Goal: Transaction & Acquisition: Purchase product/service

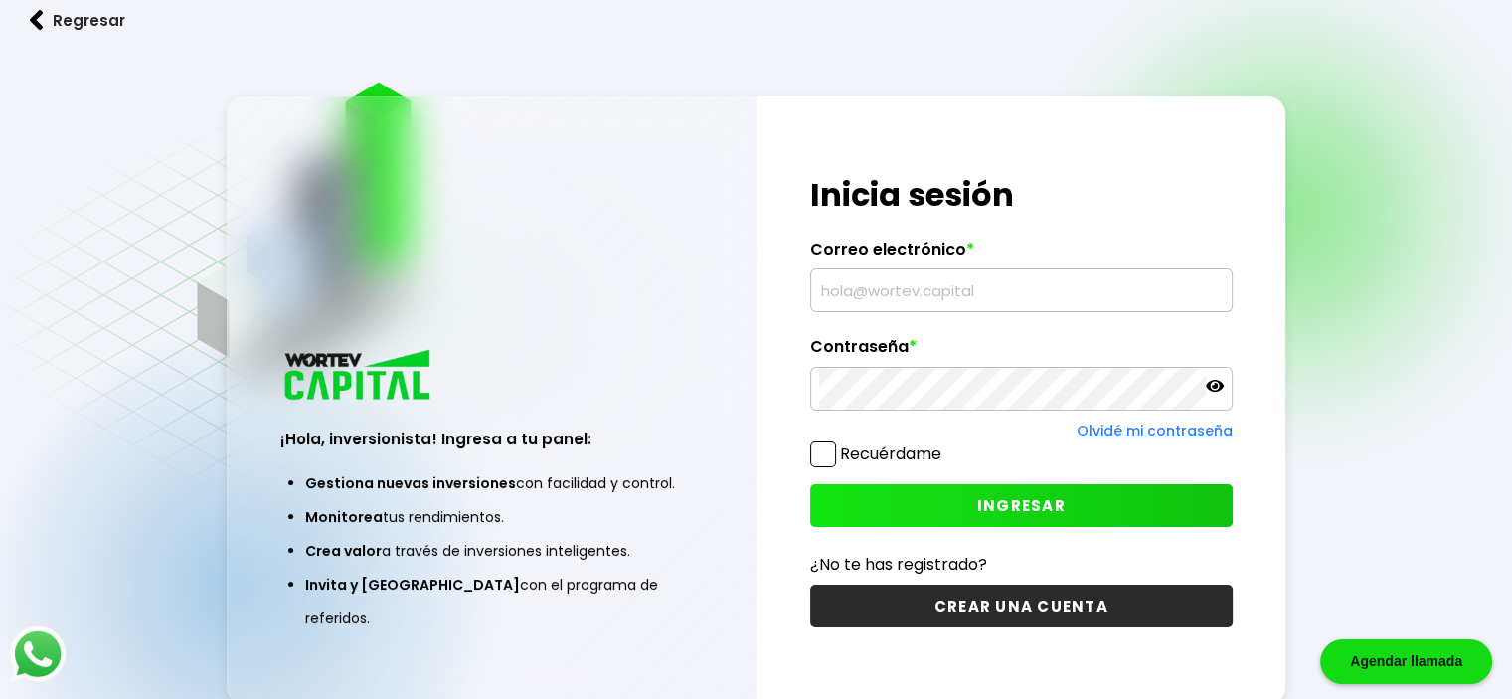
type input "[EMAIL_ADDRESS][DOMAIN_NAME]"
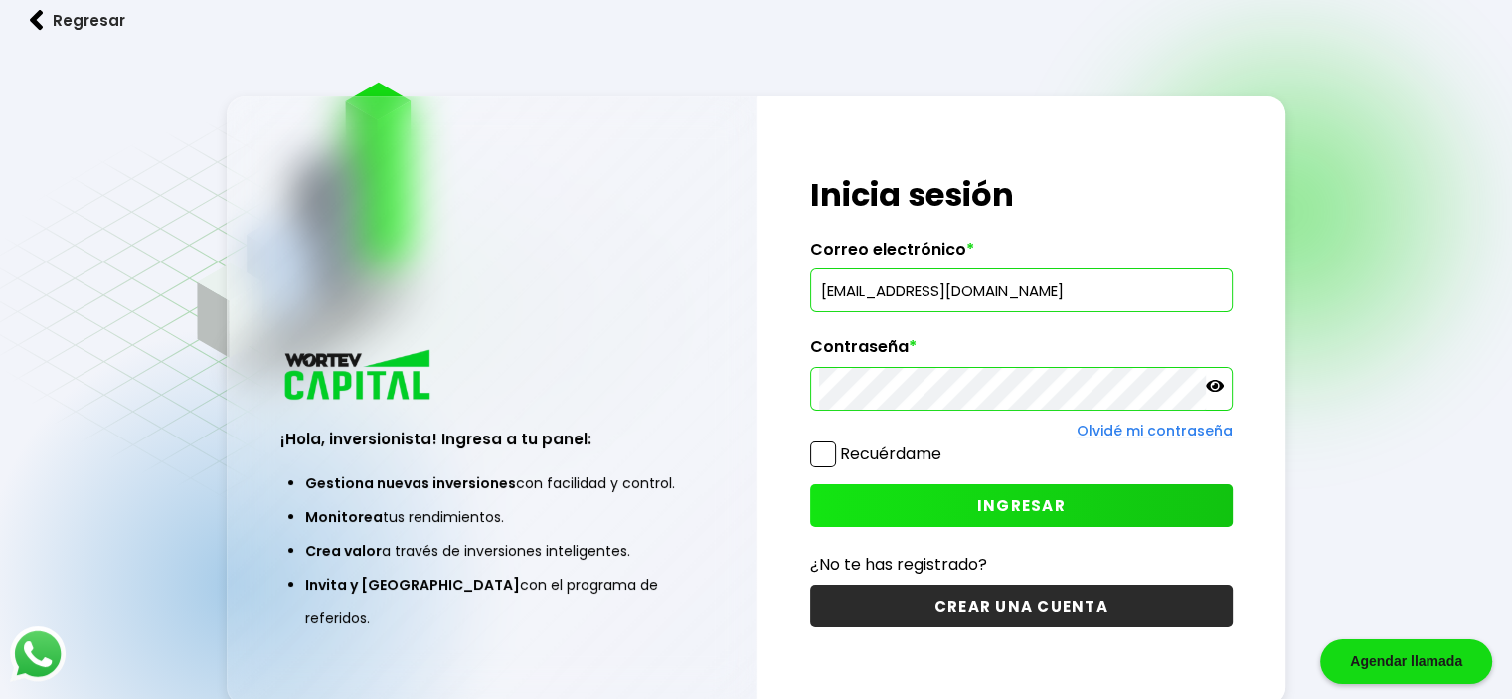
click at [980, 502] on span "INGRESAR" at bounding box center [1021, 505] width 88 height 21
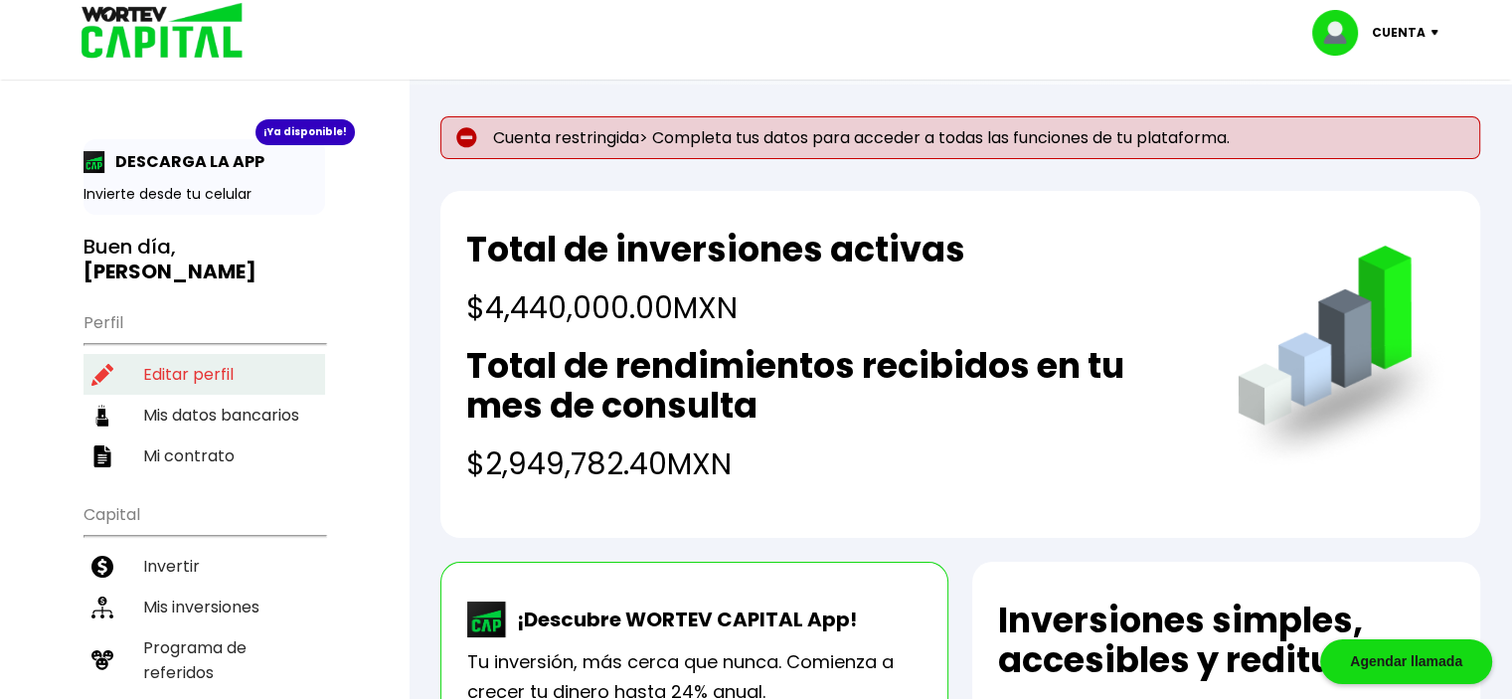
click at [176, 354] on li "Editar perfil" at bounding box center [203, 374] width 241 height 41
select select "Hombre"
select select "MX"
select select "Santander"
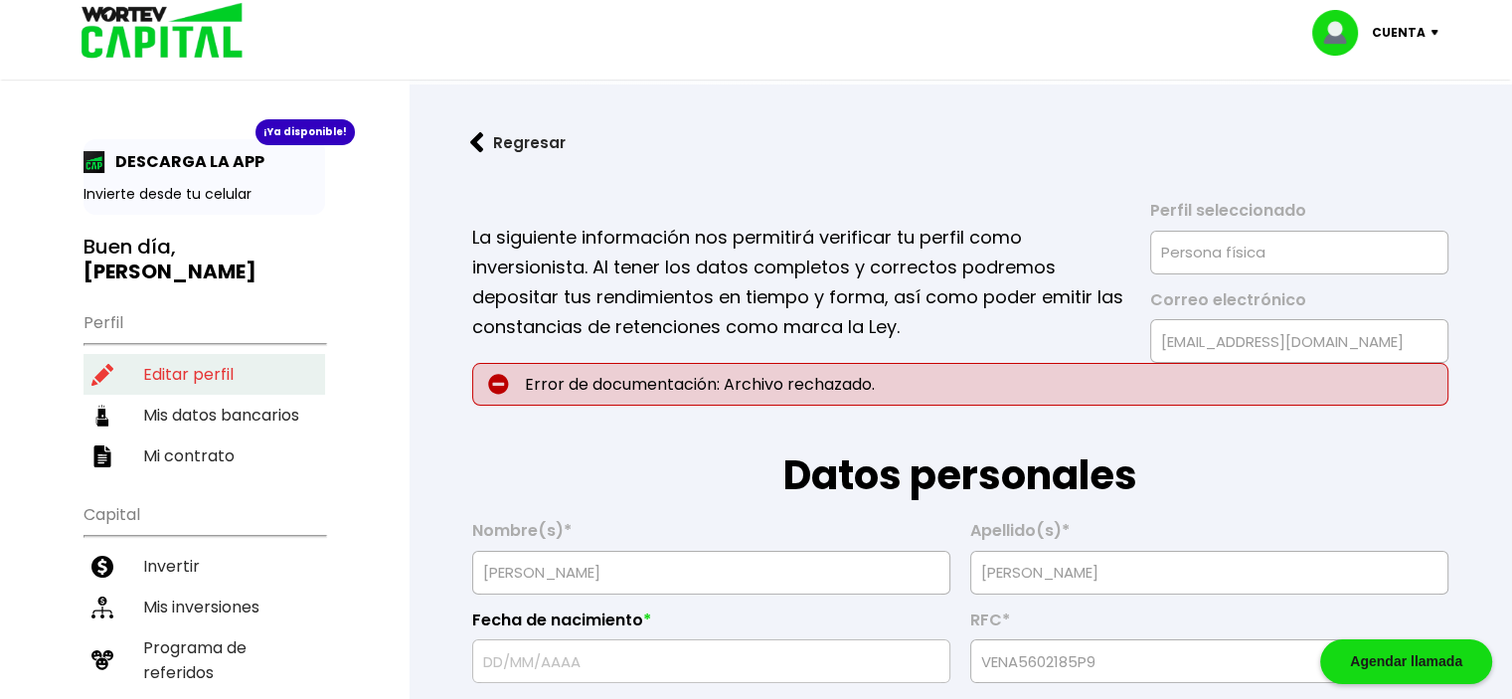
type input "[DATE]"
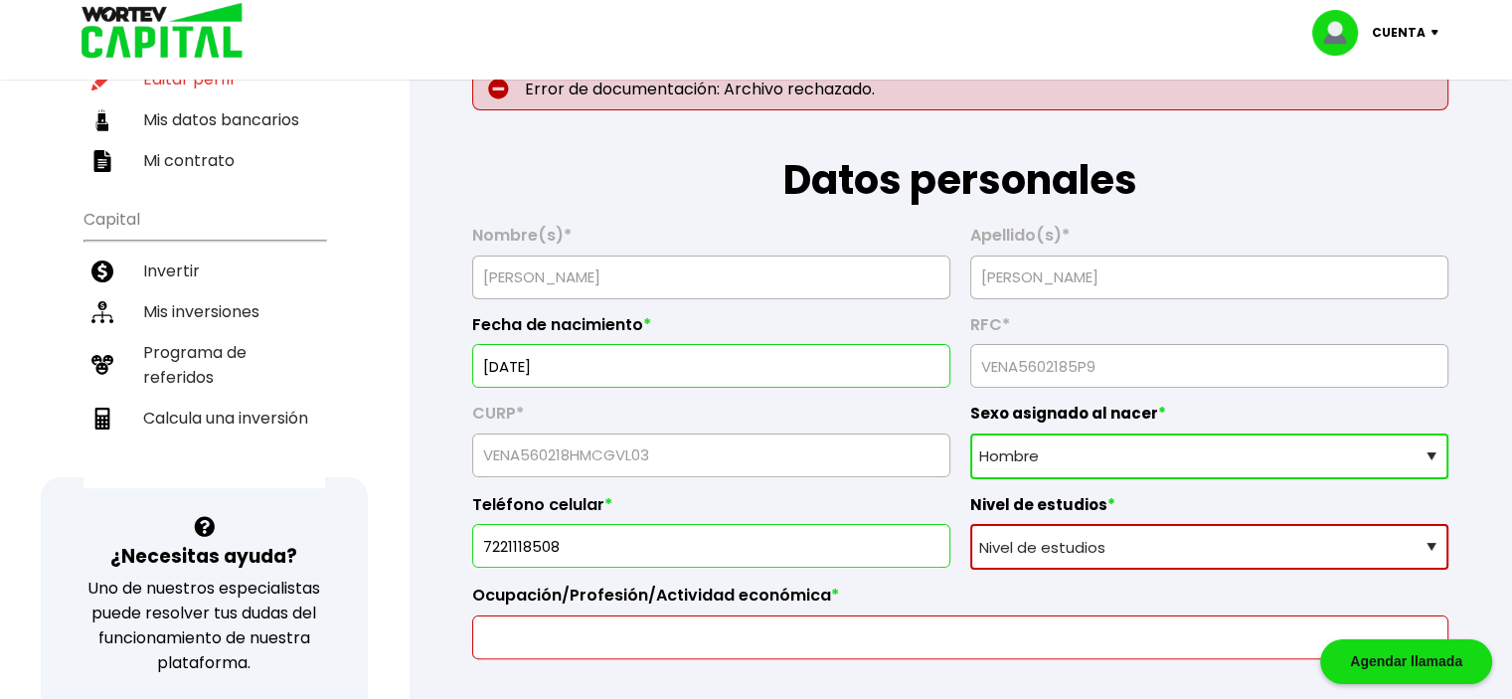
scroll to position [298, 0]
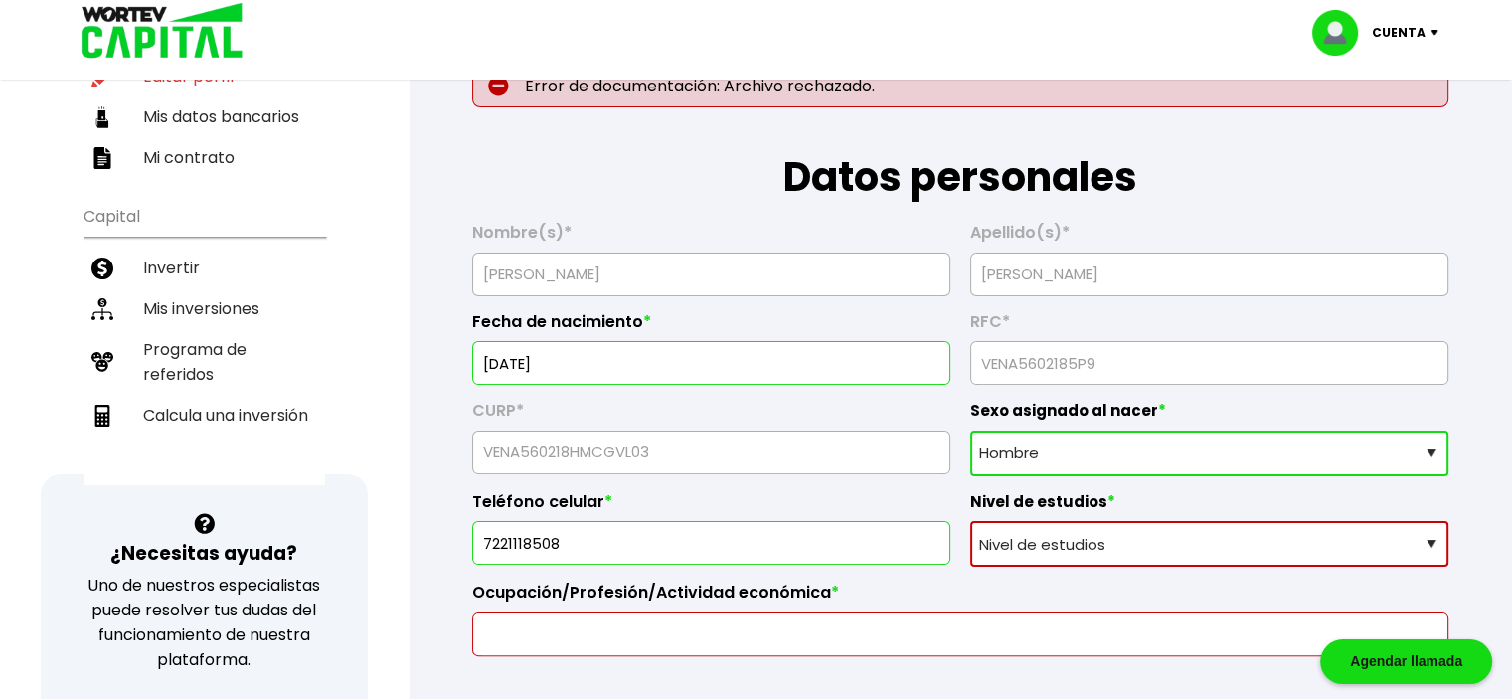
click at [1435, 539] on select "Nivel de estudios Primaria Secundaria Bachillerato Licenciatura Posgrado" at bounding box center [1209, 544] width 478 height 46
select select "Posgrado"
click at [970, 521] on select "Nivel de estudios Primaria Secundaria Bachillerato Licenciatura Posgrado" at bounding box center [1209, 544] width 478 height 46
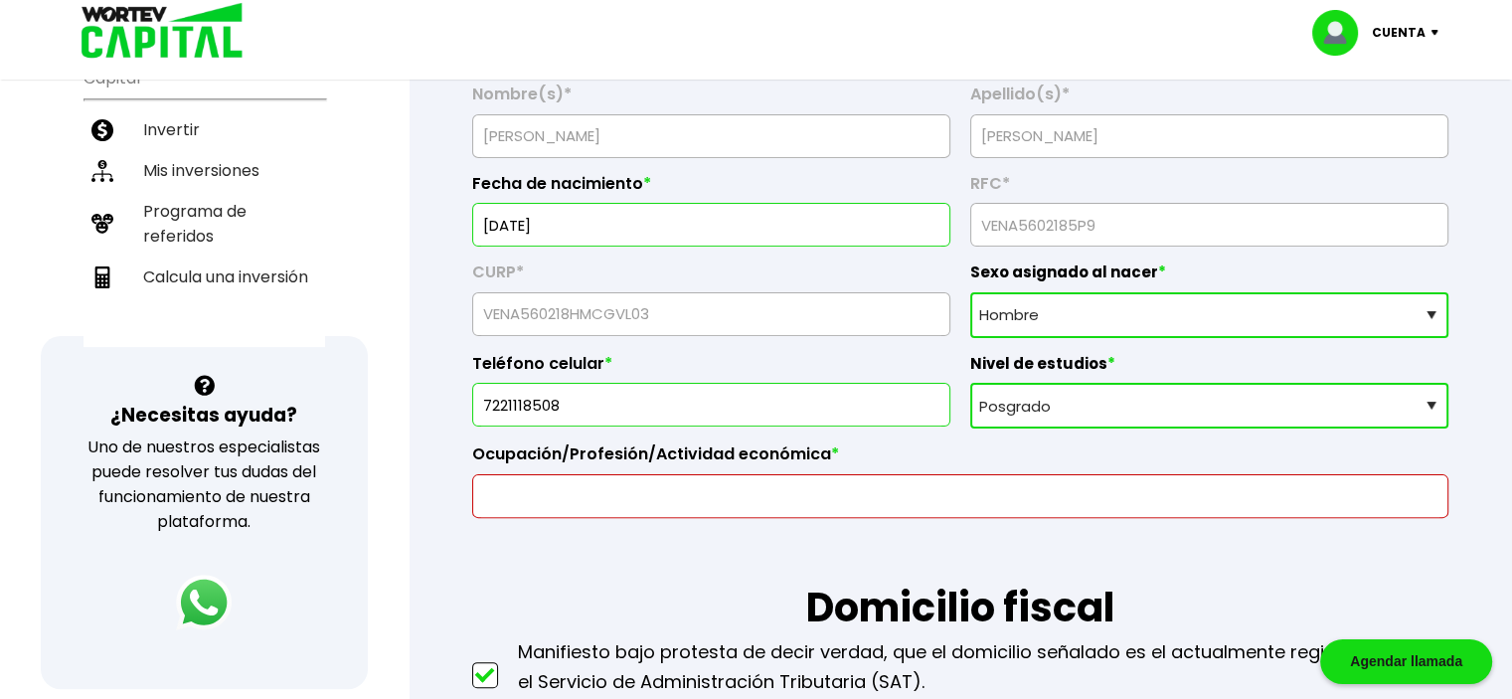
scroll to position [497, 0]
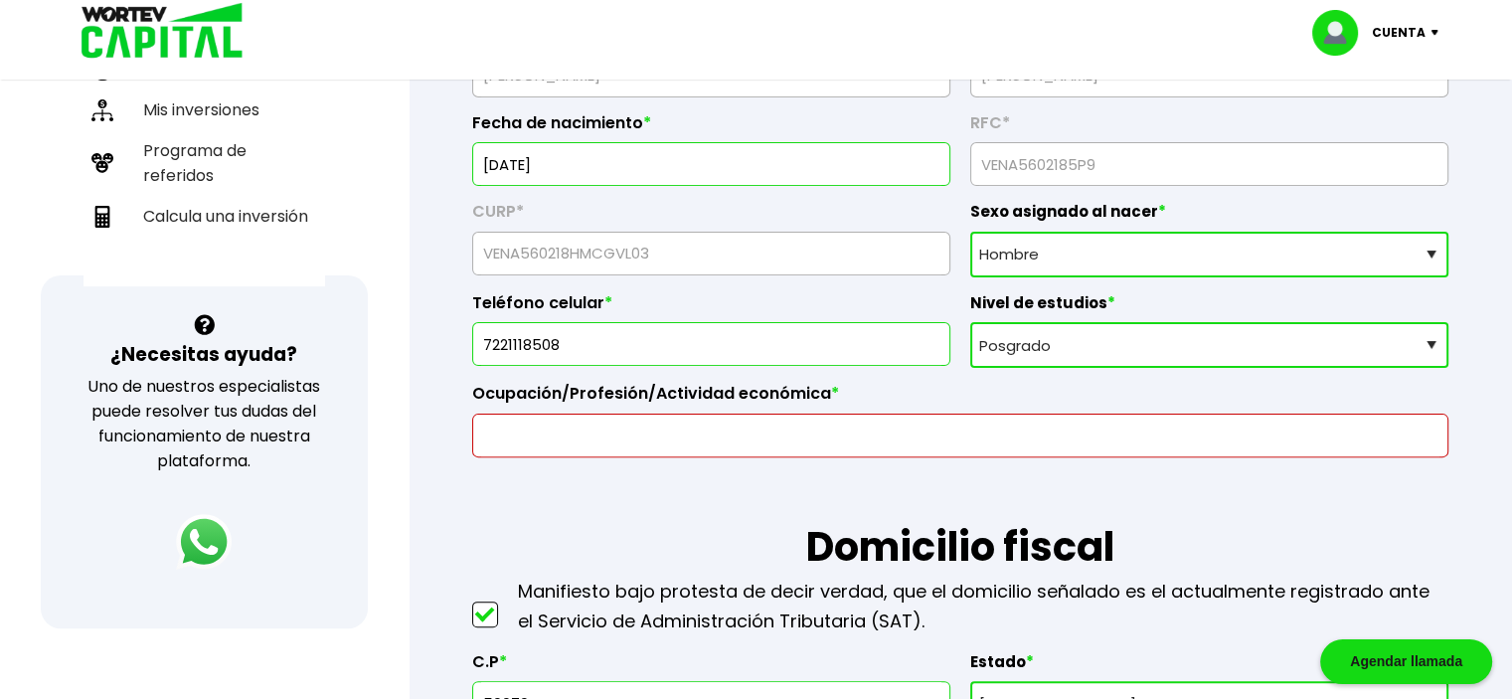
click at [875, 430] on input "text" at bounding box center [960, 435] width 958 height 42
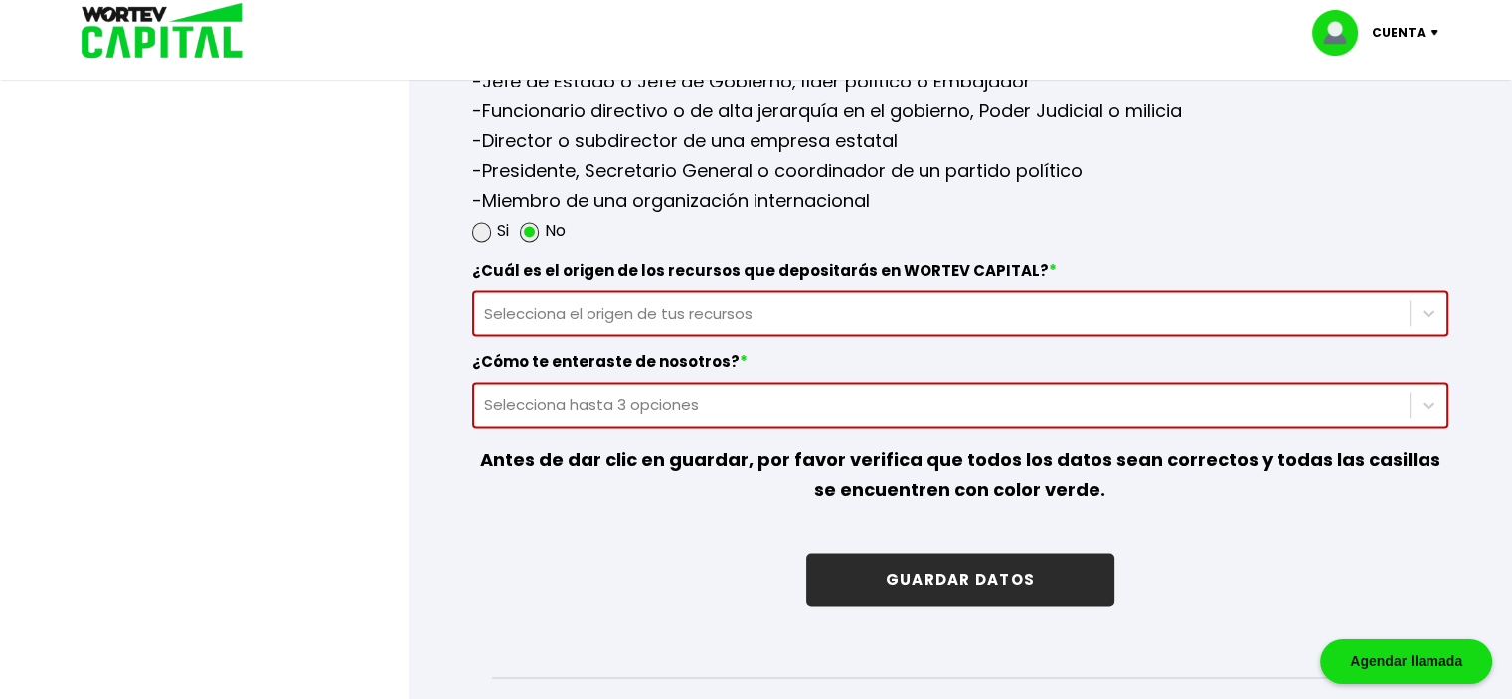
scroll to position [2882, 0]
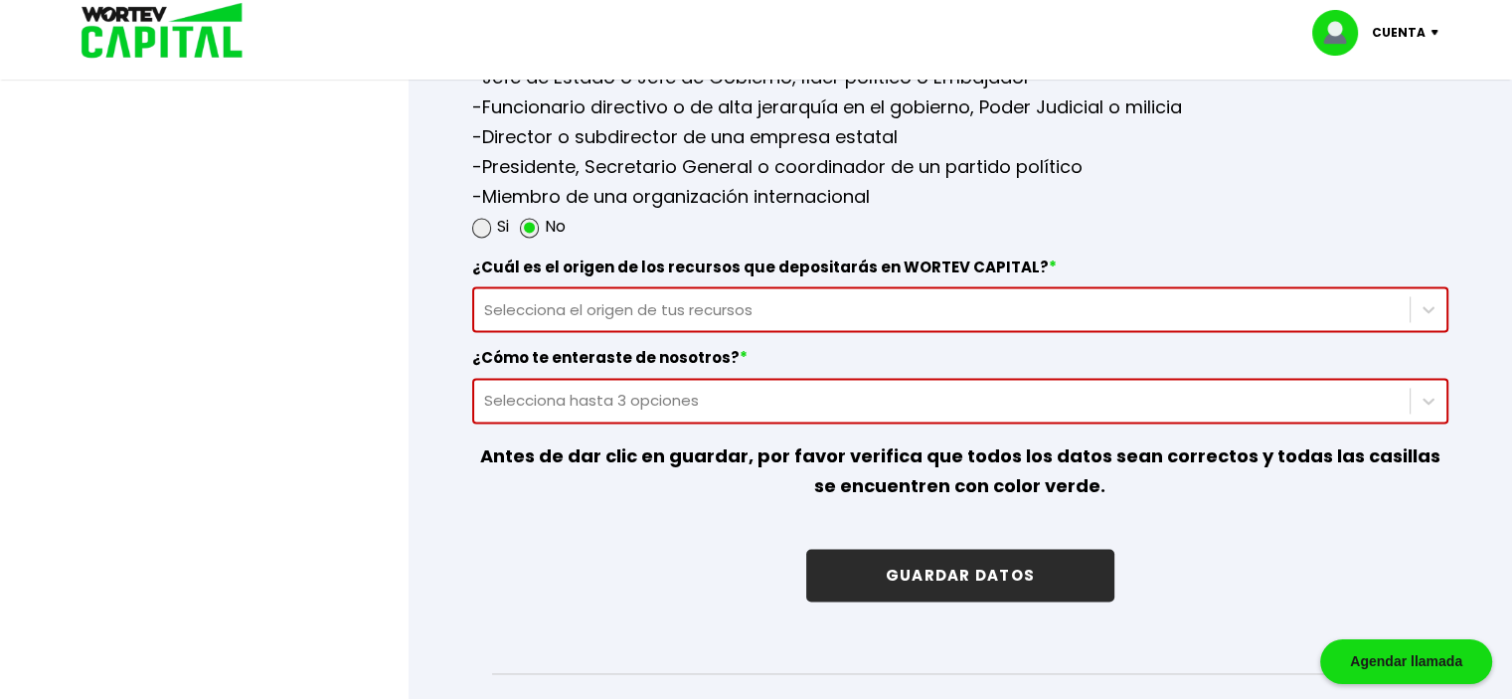
type input "jubilado"
click at [1334, 296] on div "Selecciona el origen de tus recursos" at bounding box center [941, 309] width 935 height 27
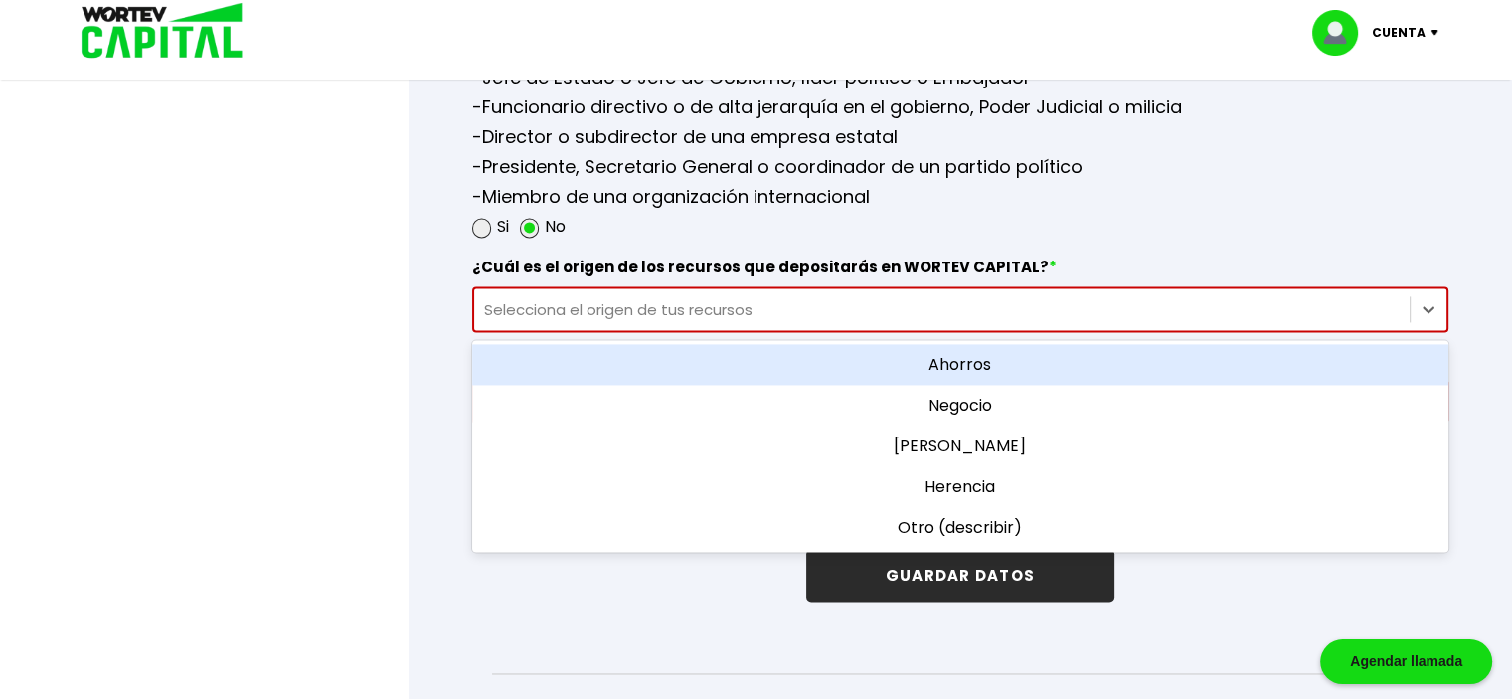
click at [1209, 357] on div "Ahorros" at bounding box center [960, 364] width 976 height 41
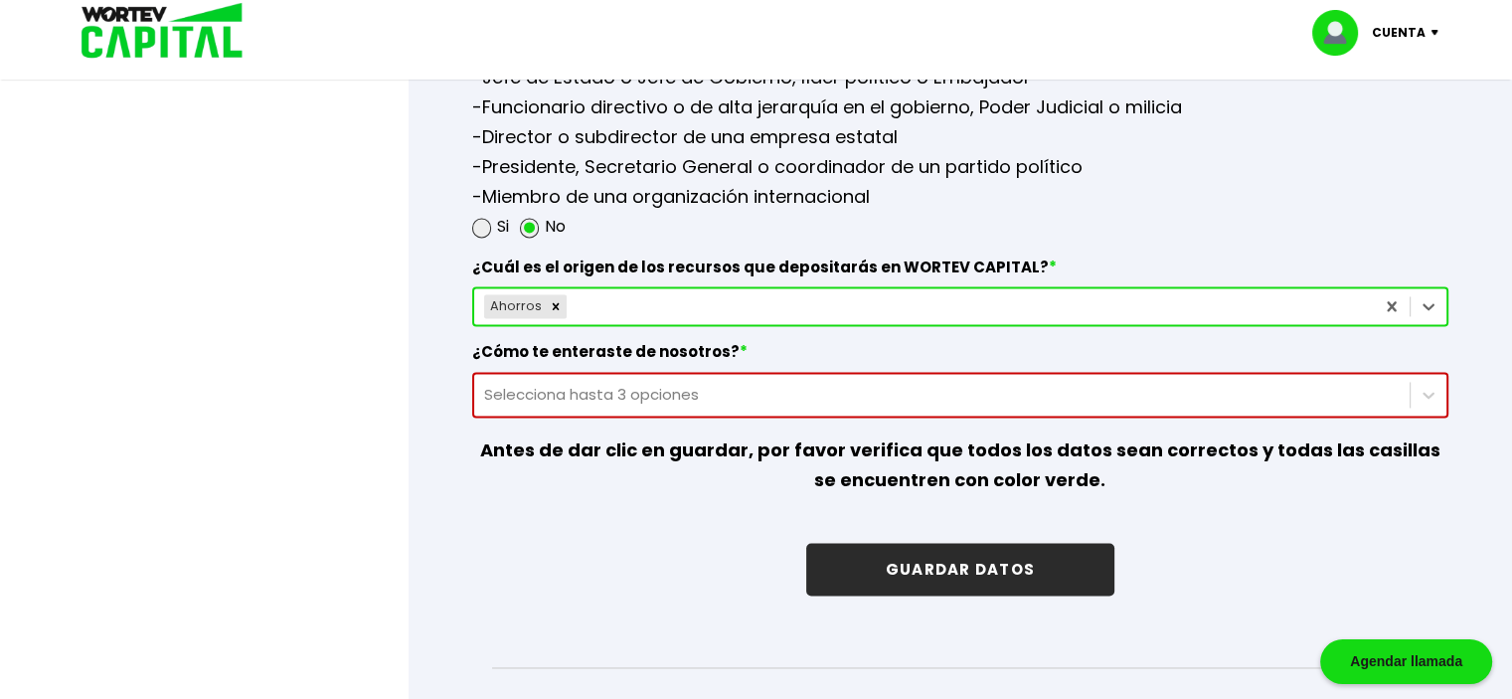
click at [1232, 297] on div "Ahorros" at bounding box center [923, 306] width 899 height 32
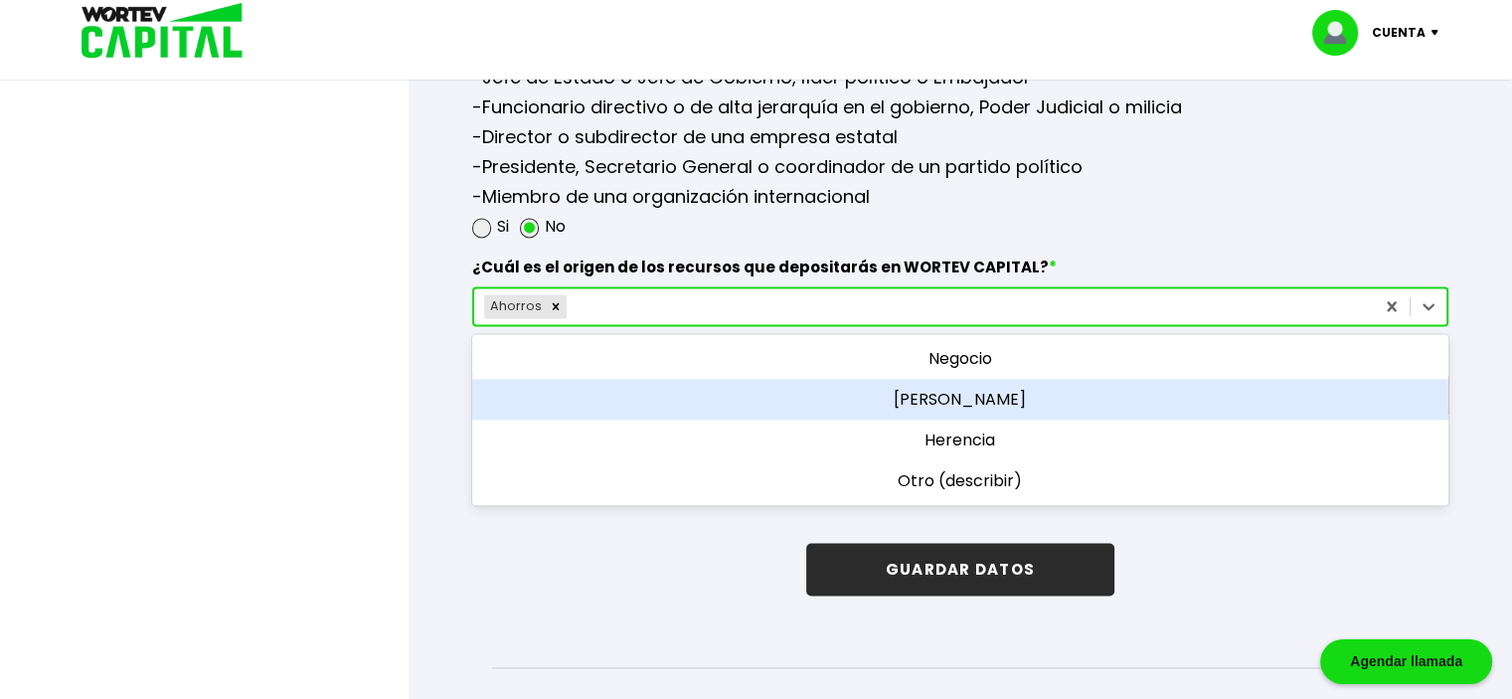
click at [1097, 389] on div "[PERSON_NAME]" at bounding box center [960, 399] width 976 height 41
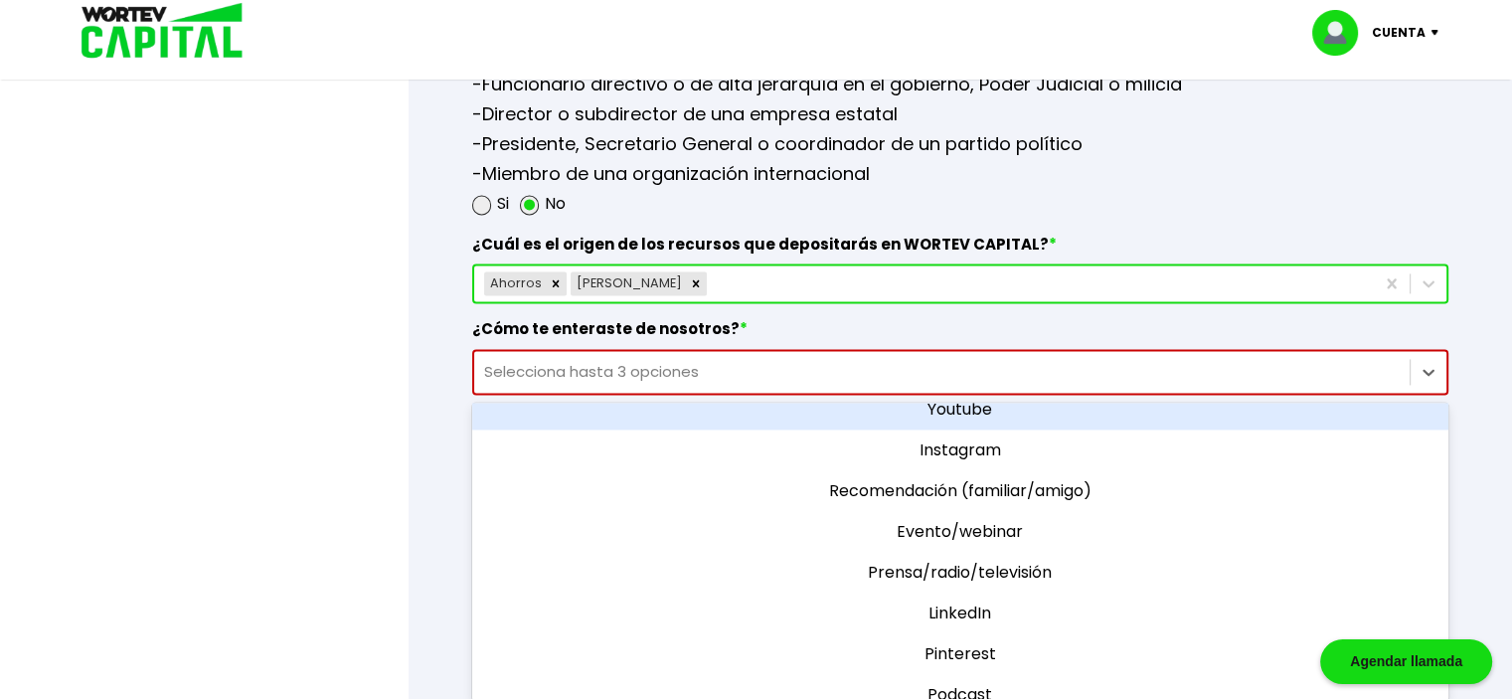
scroll to position [147, 0]
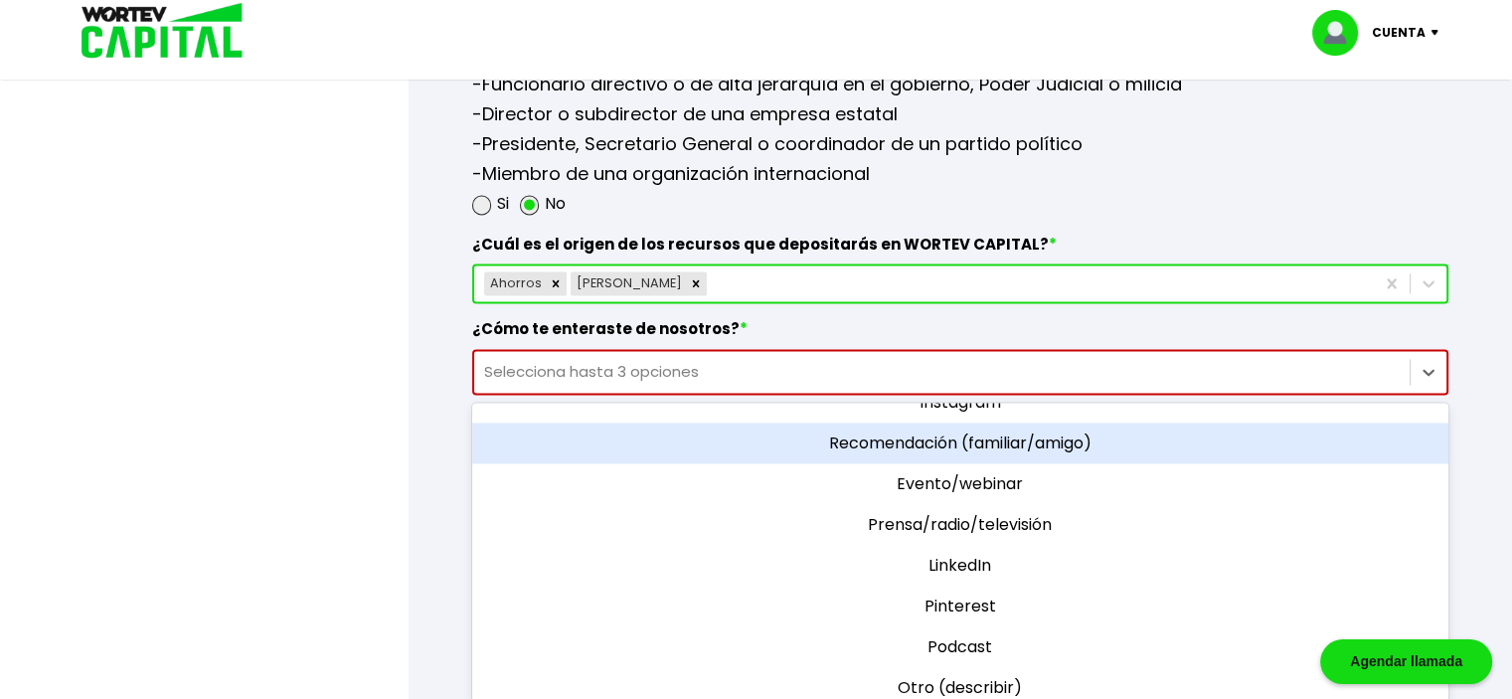
click at [1057, 428] on div "Recomendación (familiar/amigo)" at bounding box center [960, 442] width 976 height 41
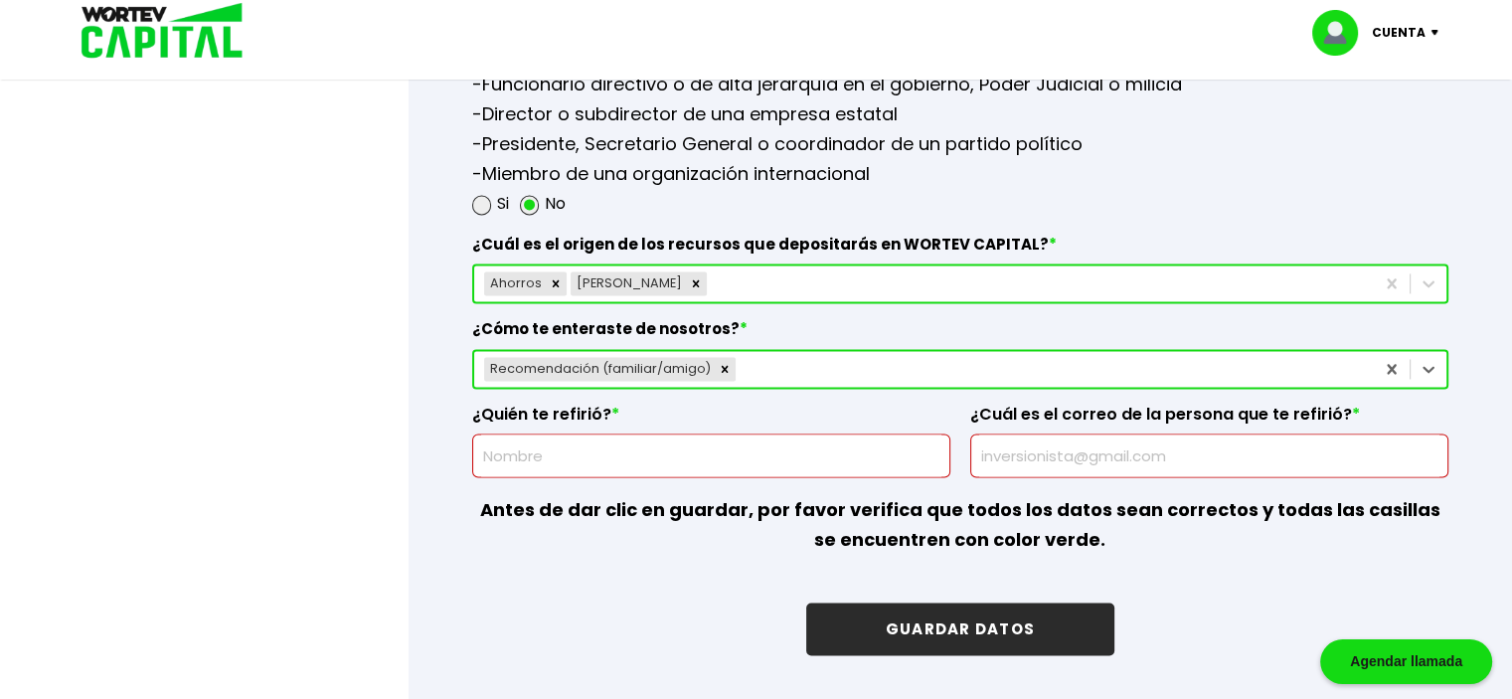
click at [849, 441] on input "text" at bounding box center [711, 455] width 460 height 42
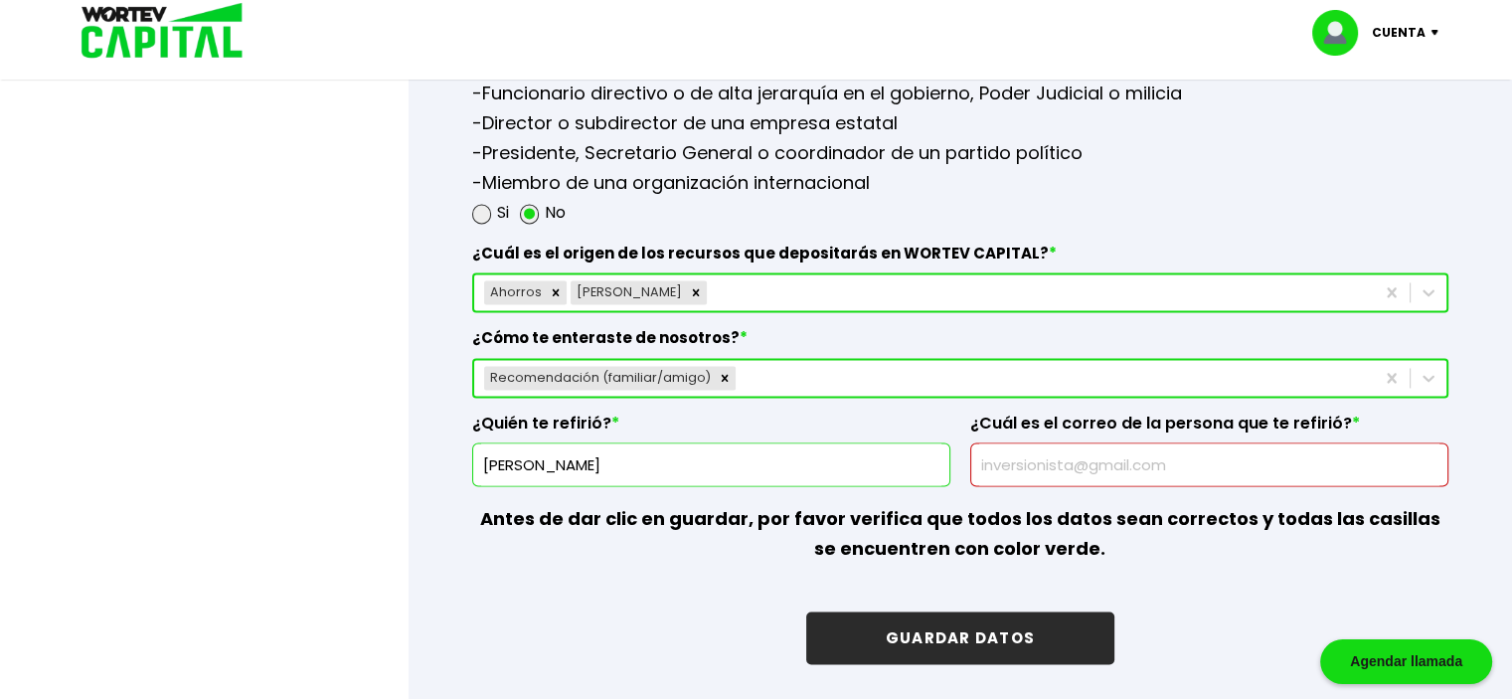
scroll to position [2905, 0]
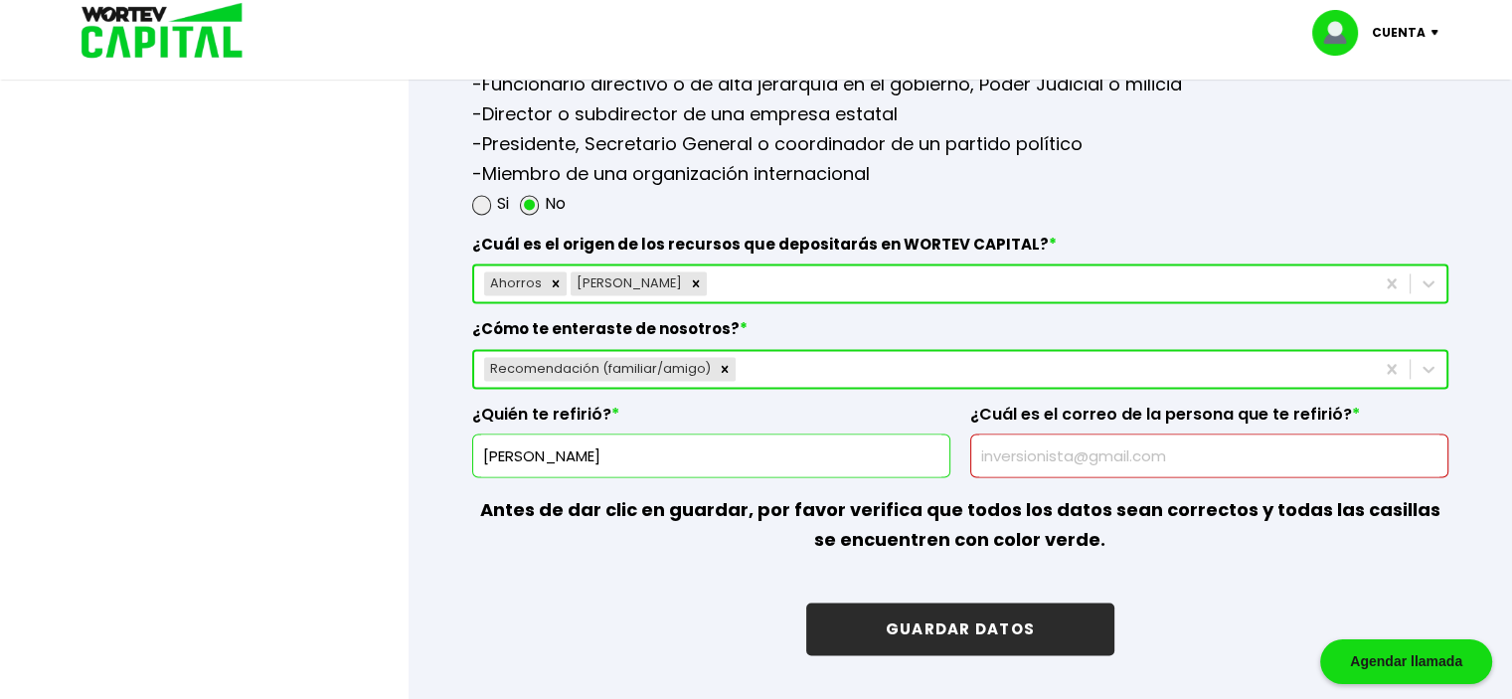
type input "[PERSON_NAME]"
click at [1076, 450] on input "text" at bounding box center [1209, 455] width 460 height 42
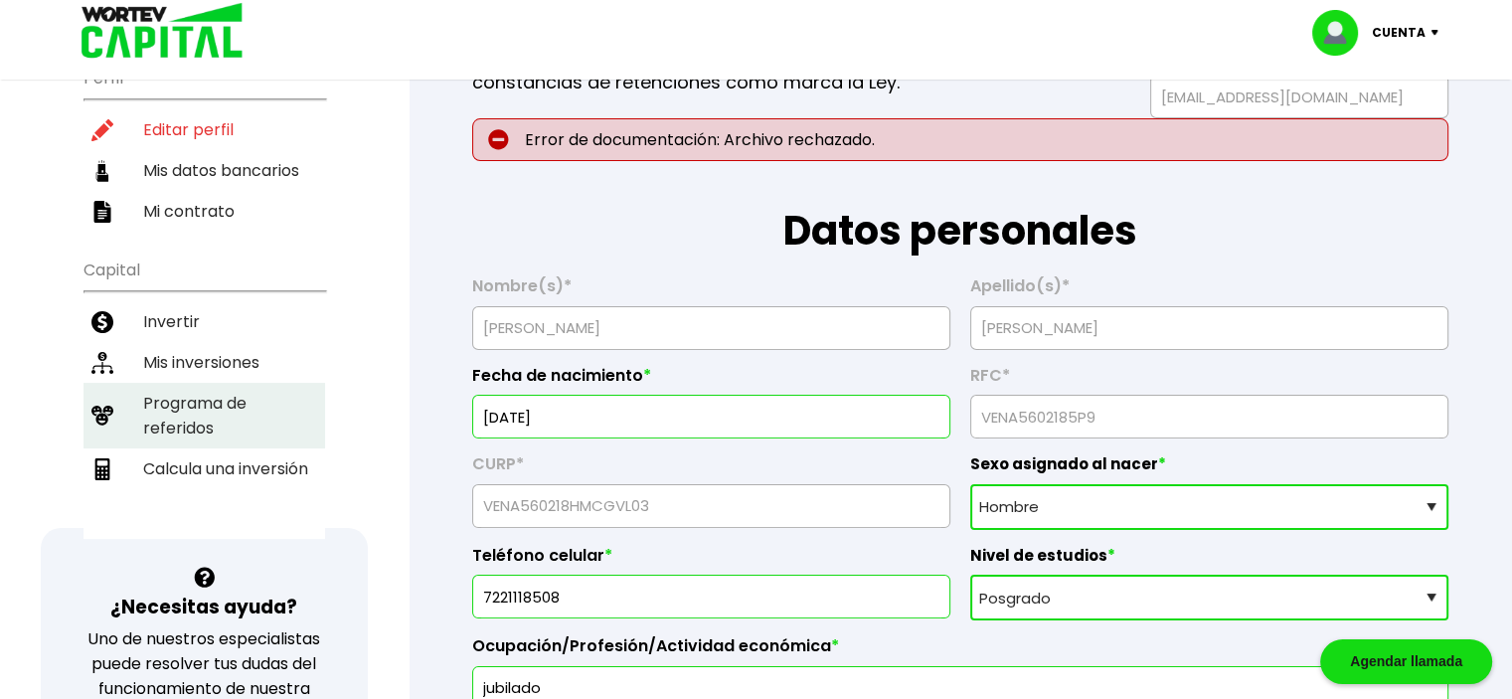
scroll to position [199, 0]
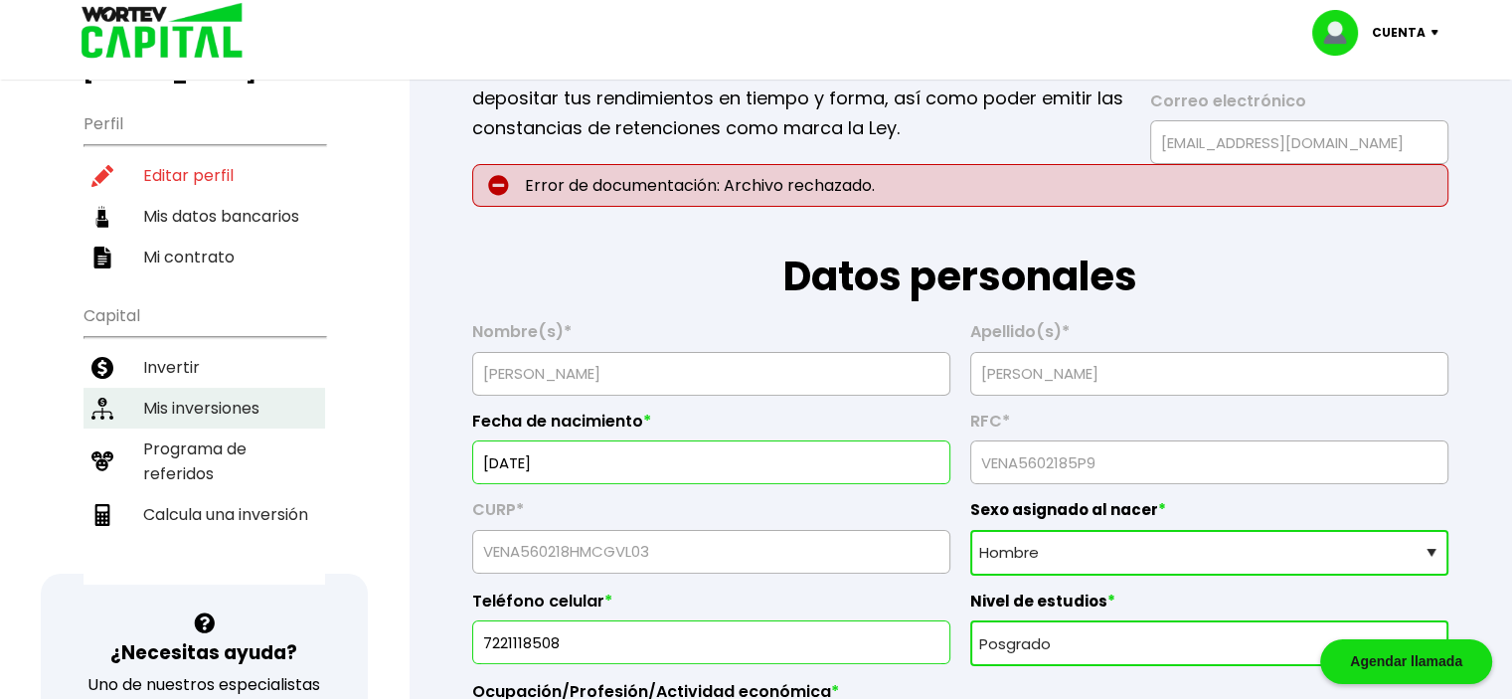
type input "[EMAIL_ADDRESS][DOMAIN_NAME]"
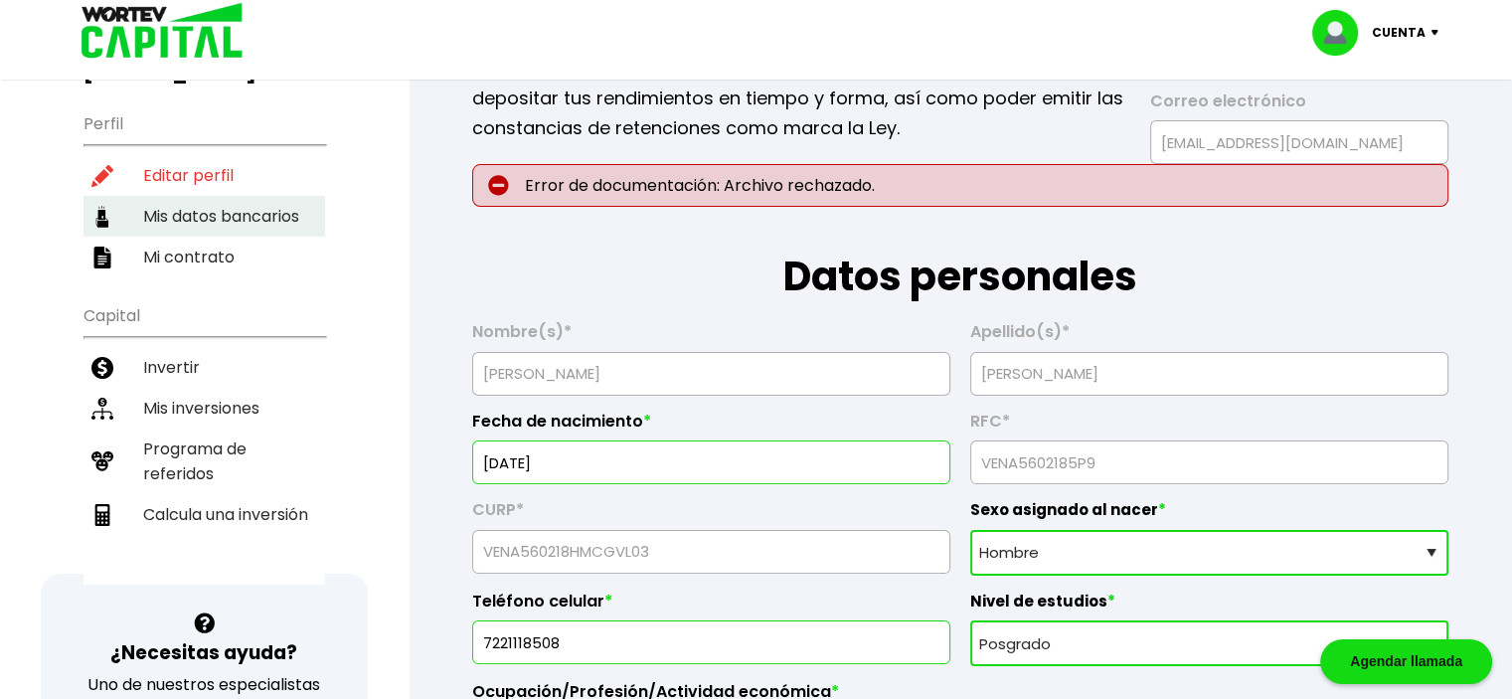
click at [254, 388] on li "Mis inversiones" at bounding box center [203, 408] width 241 height 41
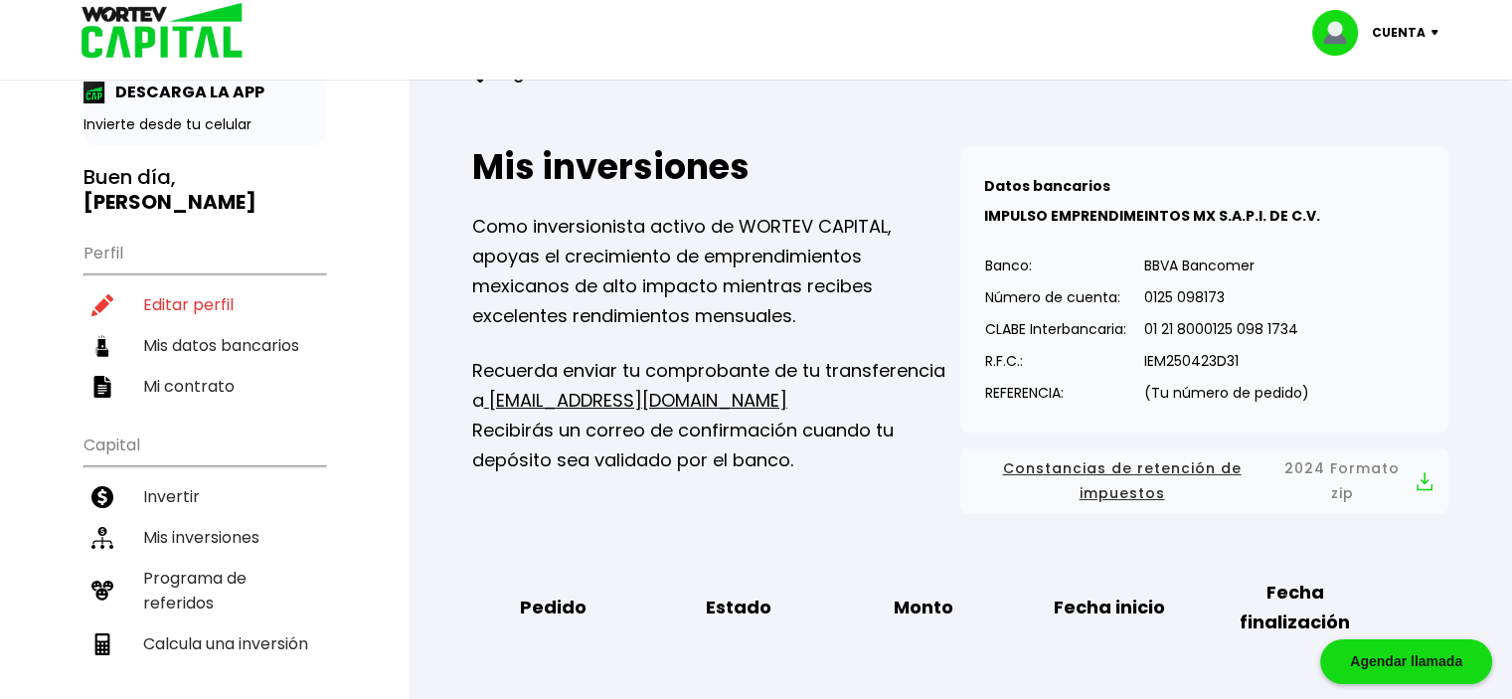
scroll to position [99, 0]
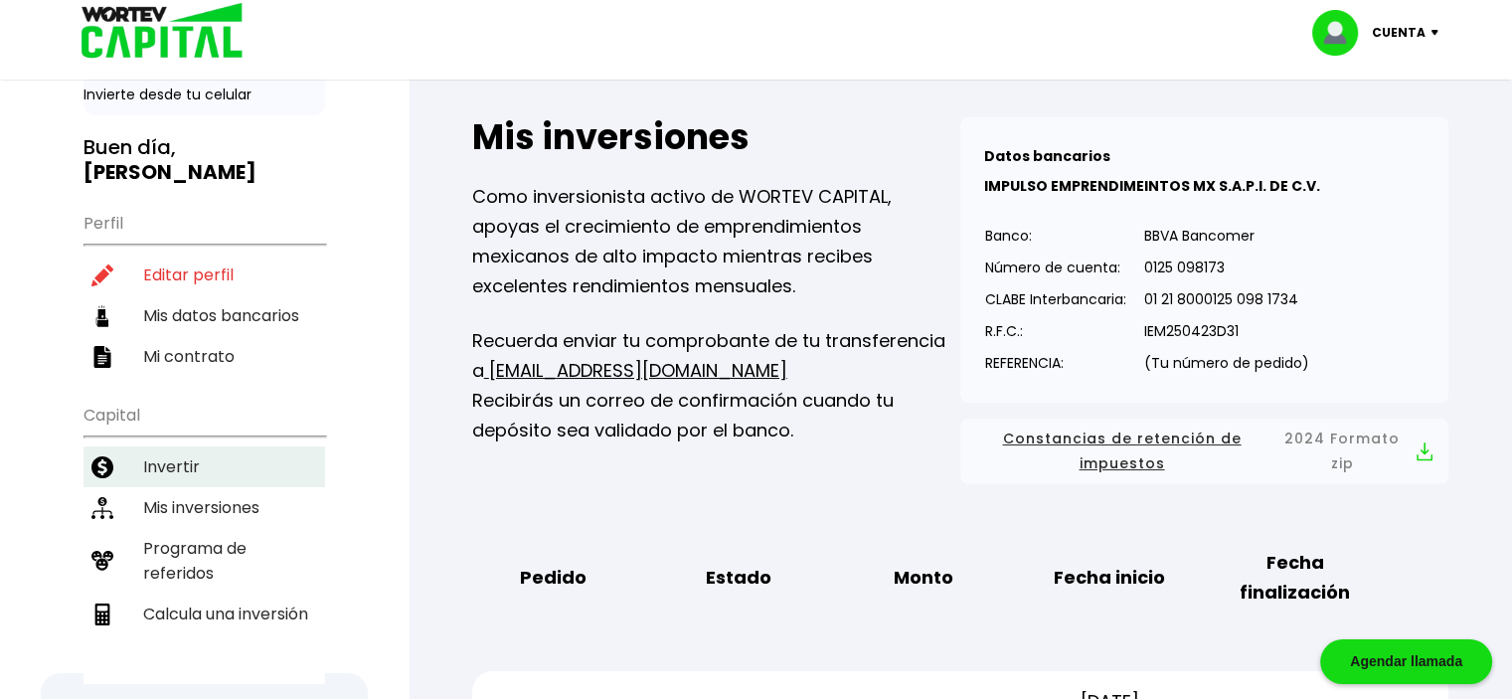
click at [221, 446] on li "Invertir" at bounding box center [203, 466] width 241 height 41
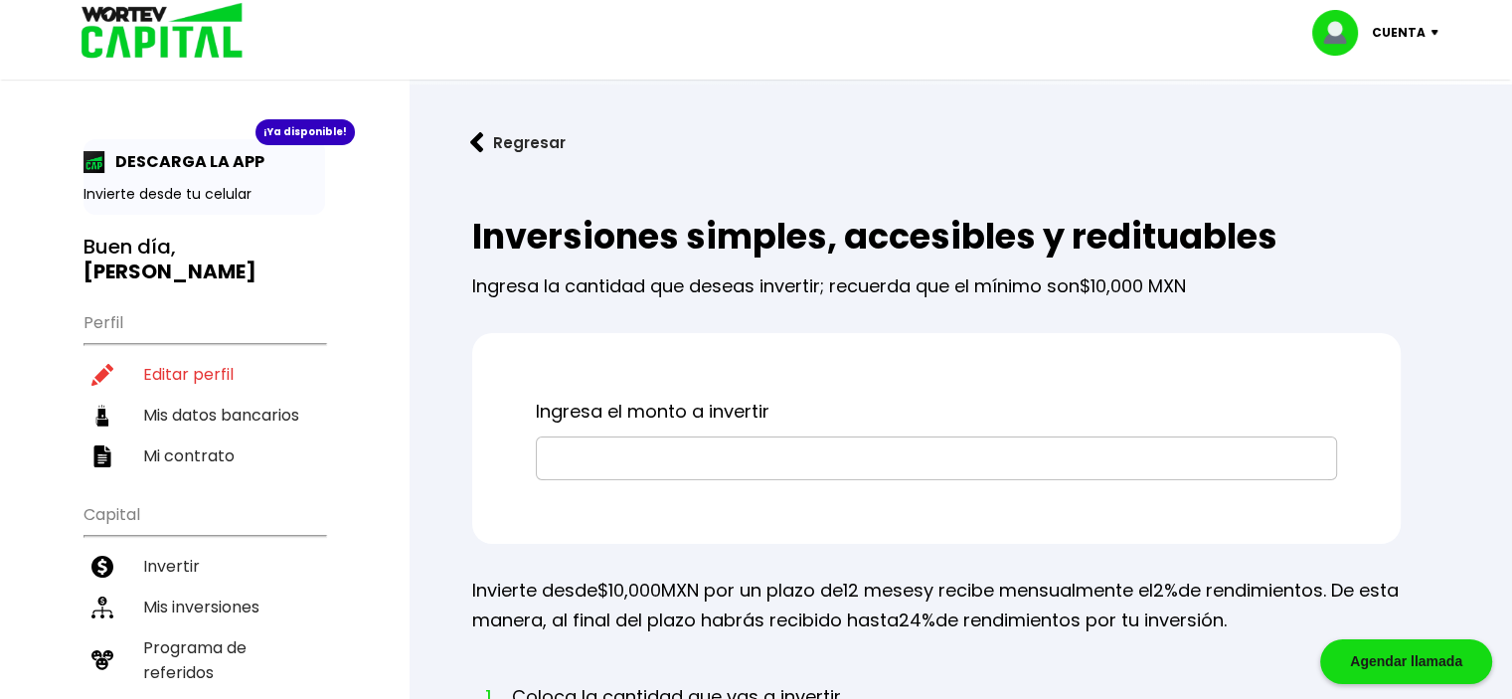
click at [701, 460] on input "text" at bounding box center [936, 458] width 783 height 42
type input "$150,000"
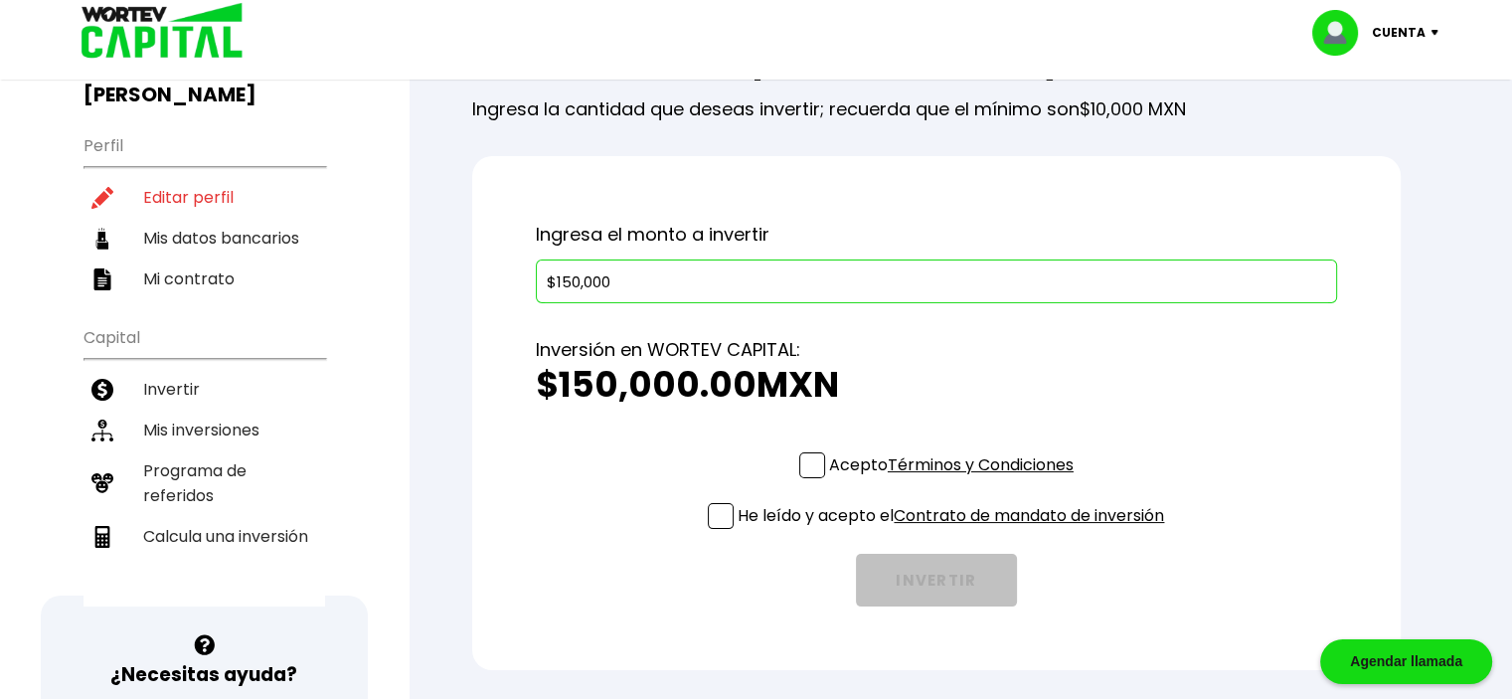
scroll to position [199, 0]
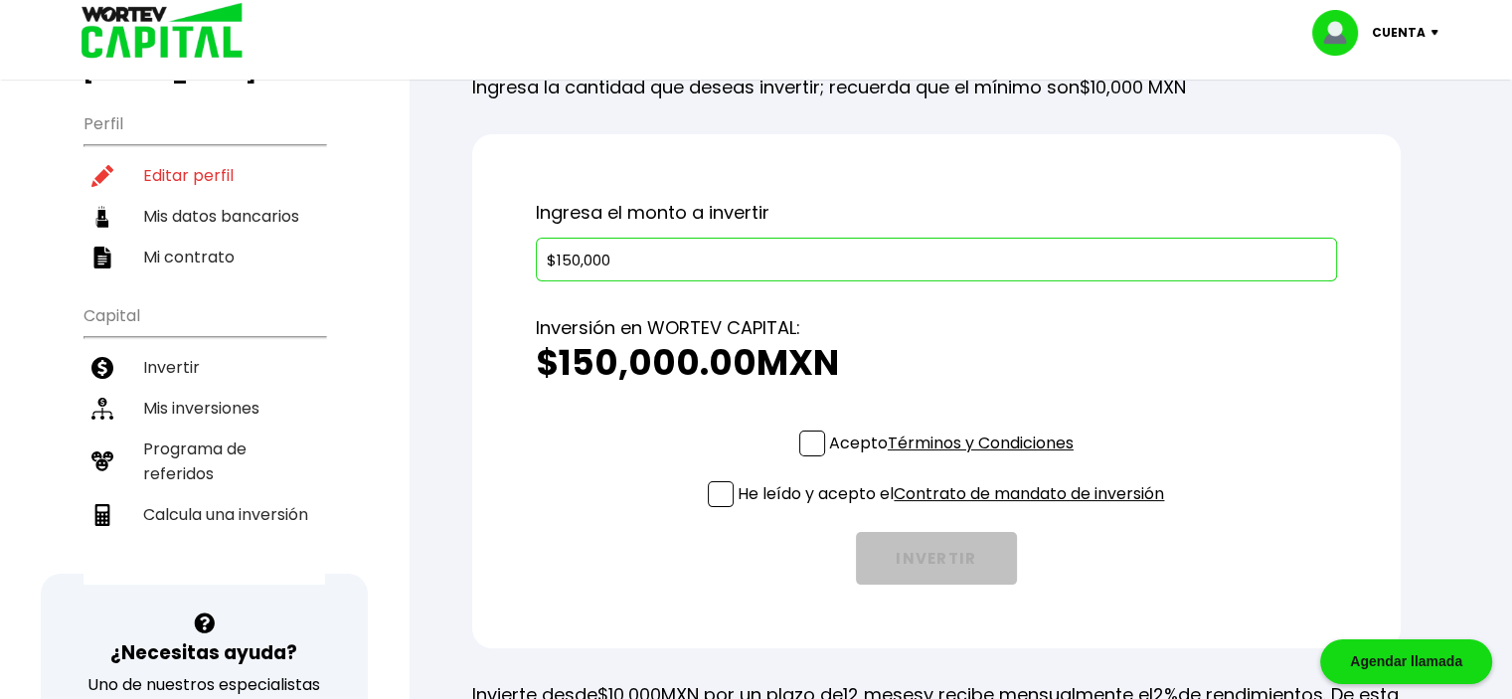
click at [812, 440] on span at bounding box center [812, 443] width 26 height 26
click at [955, 458] on input "Acepto Términos y Condiciones" at bounding box center [955, 458] width 0 height 0
click at [712, 494] on span at bounding box center [721, 494] width 26 height 26
click at [955, 509] on input "He leído y acepto el Contrato de mandato de inversión" at bounding box center [955, 509] width 0 height 0
click at [984, 556] on button "INVERTIR" at bounding box center [936, 558] width 161 height 53
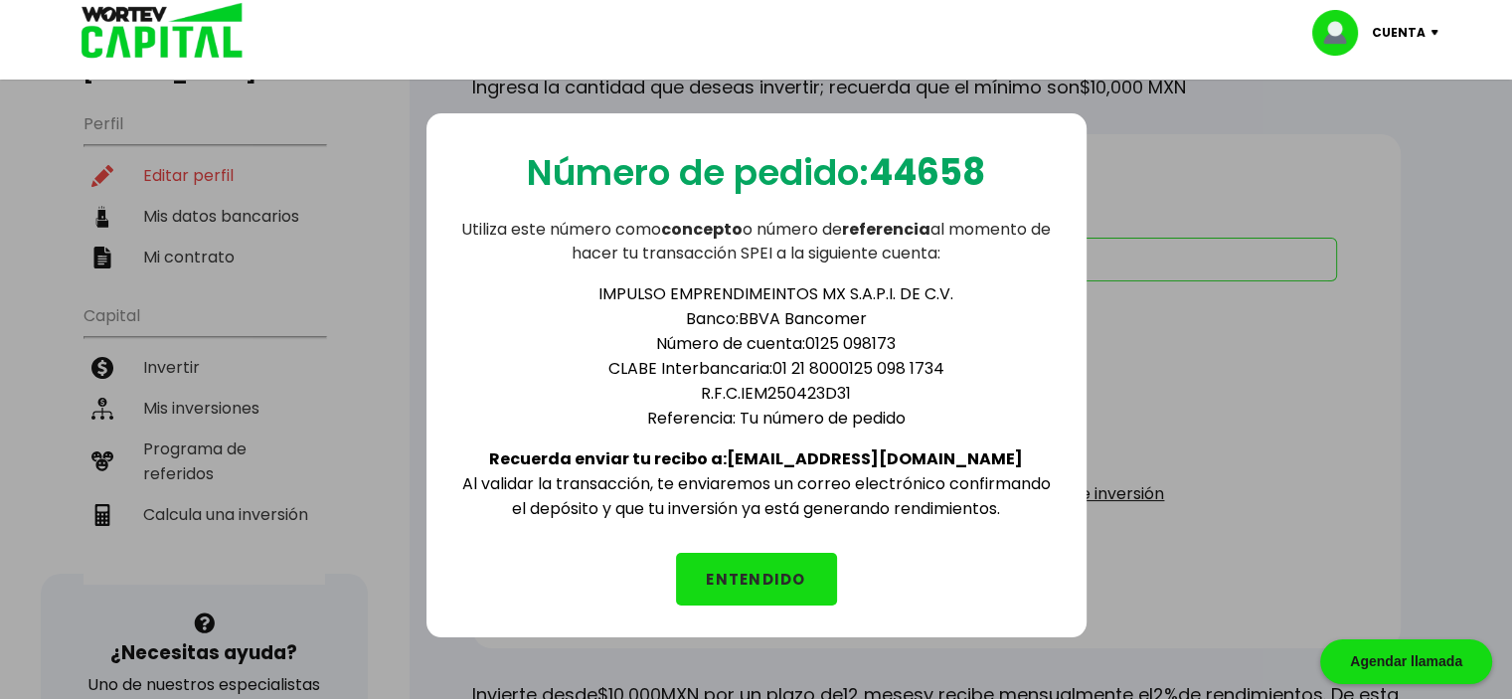
click at [788, 567] on button "ENTENDIDO" at bounding box center [756, 579] width 161 height 53
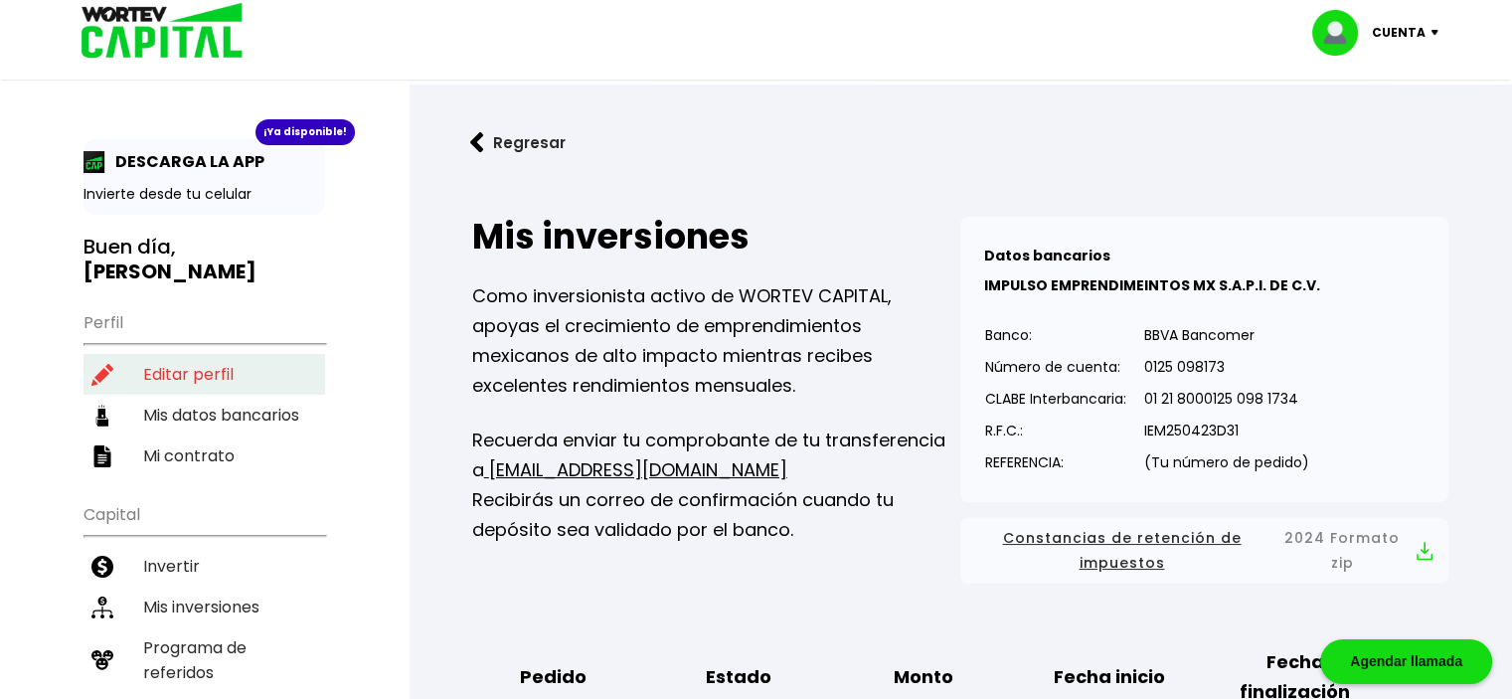
click at [231, 354] on li "Editar perfil" at bounding box center [203, 374] width 241 height 41
select select "Hombre"
select select "MX"
select select "Santander"
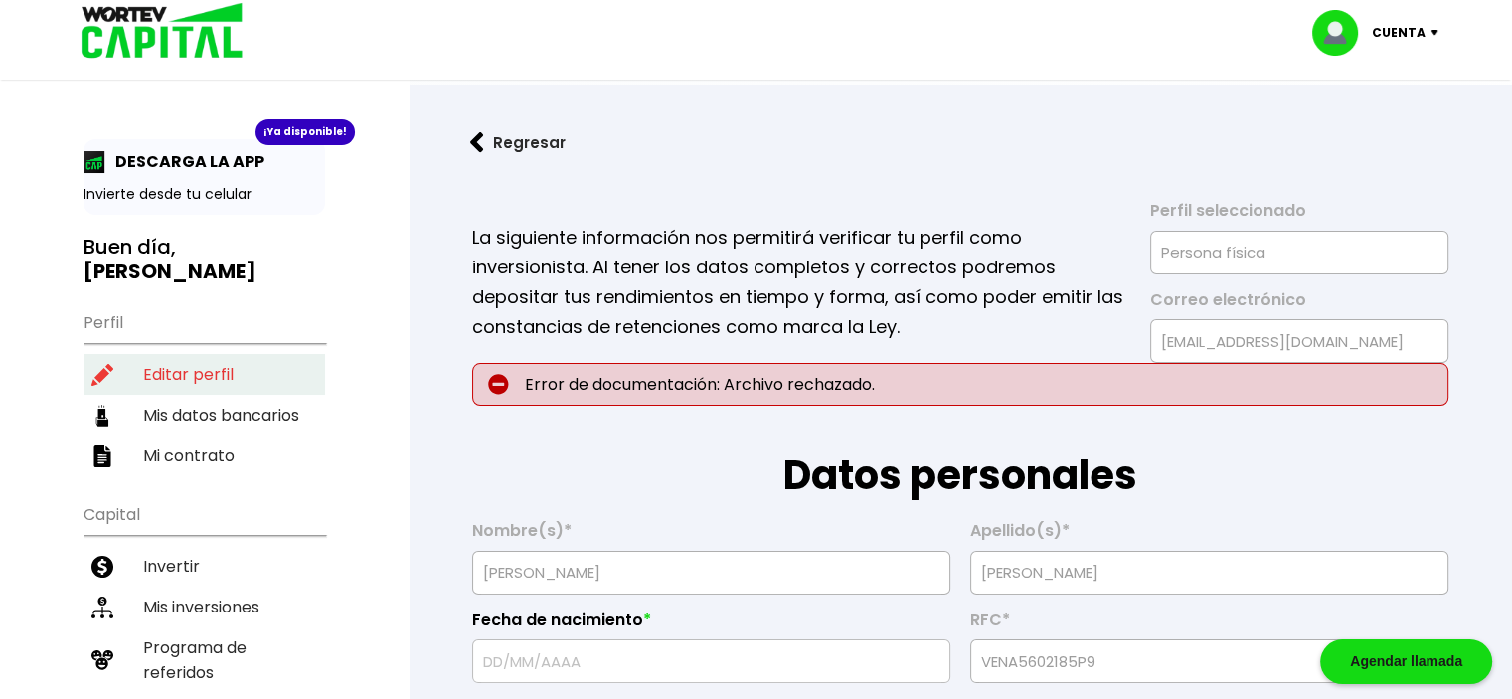
type input "[DATE]"
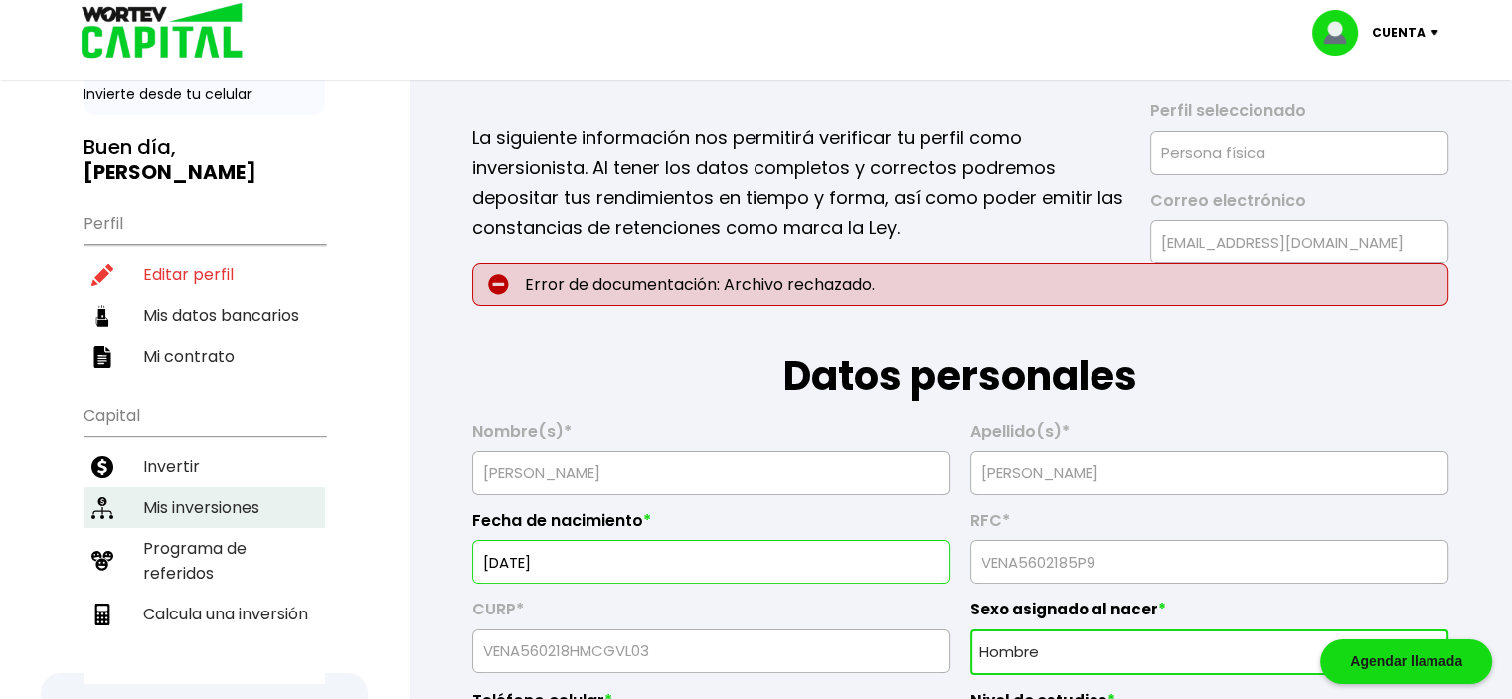
click at [240, 487] on li "Mis inversiones" at bounding box center [203, 507] width 241 height 41
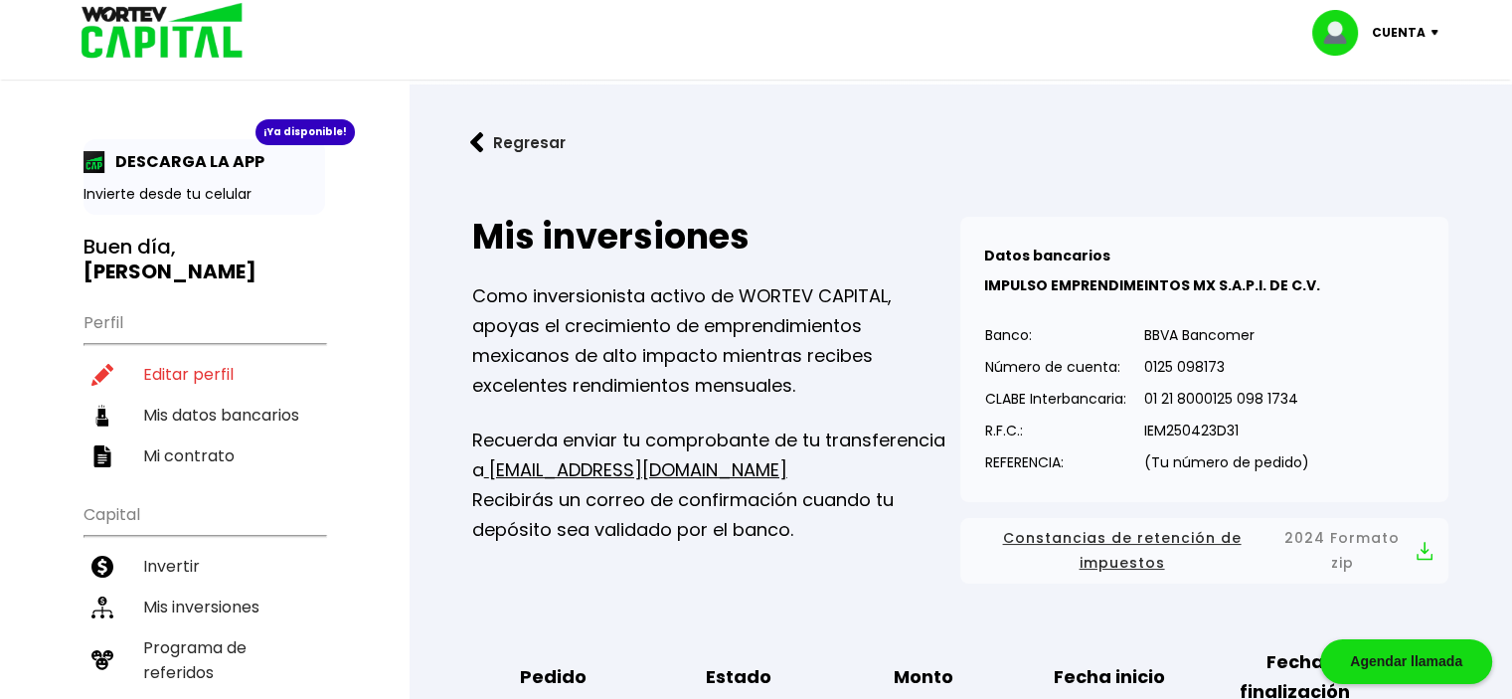
click at [1435, 32] on img at bounding box center [1438, 33] width 27 height 6
click at [1396, 131] on li "Cerrar sesión" at bounding box center [1377, 132] width 159 height 41
